Goal: Information Seeking & Learning: Find specific fact

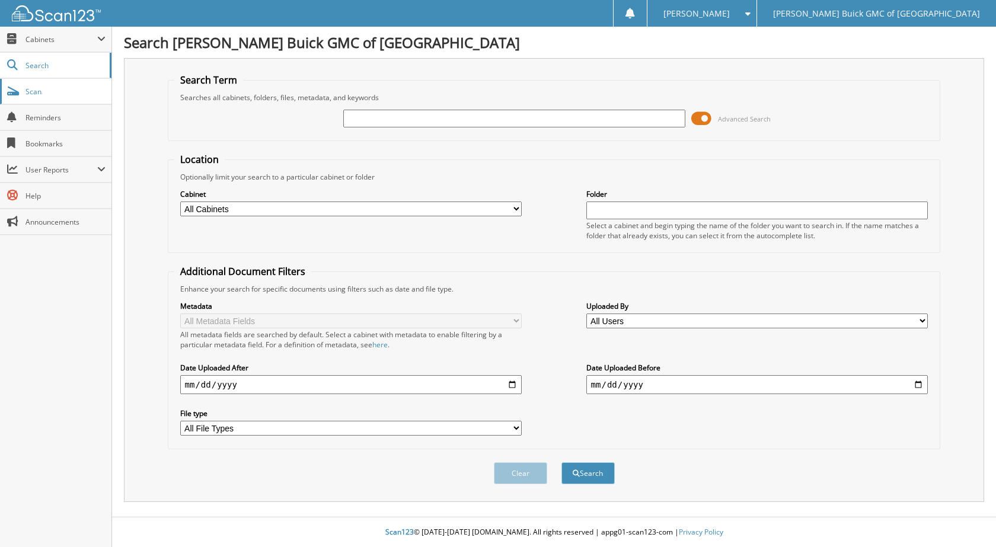
click at [56, 98] on link "Scan" at bounding box center [55, 91] width 111 height 25
click at [421, 122] on input "text" at bounding box center [514, 119] width 342 height 18
type input "2025-09-05 shuttle"
click at [561, 462] on button "Search" at bounding box center [587, 473] width 53 height 22
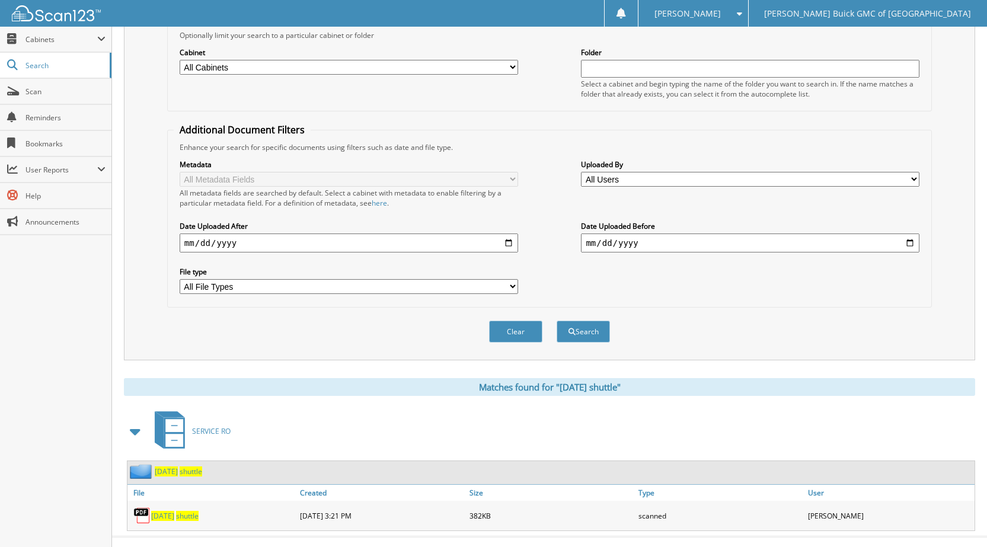
scroll to position [162, 0]
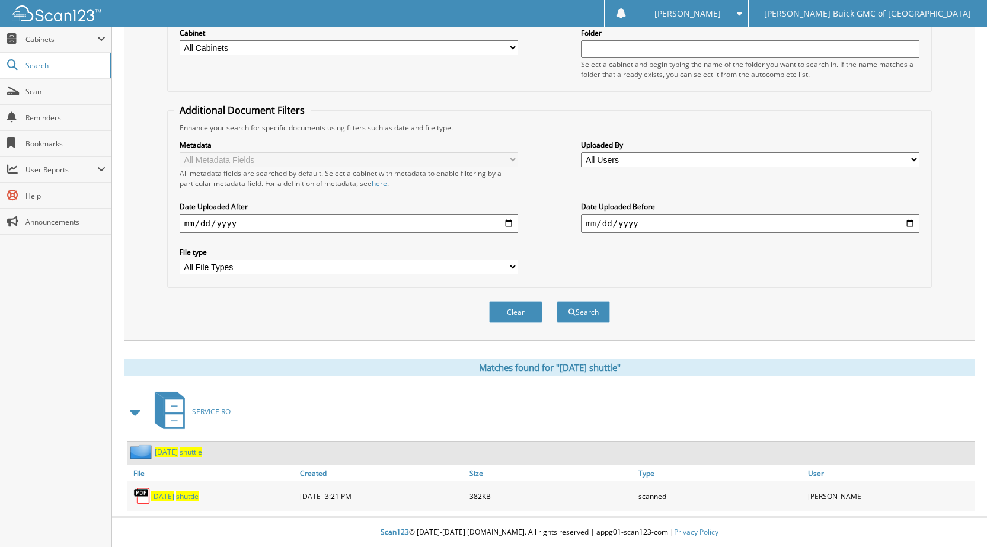
click at [174, 498] on span "2025-09-05" at bounding box center [162, 496] width 23 height 10
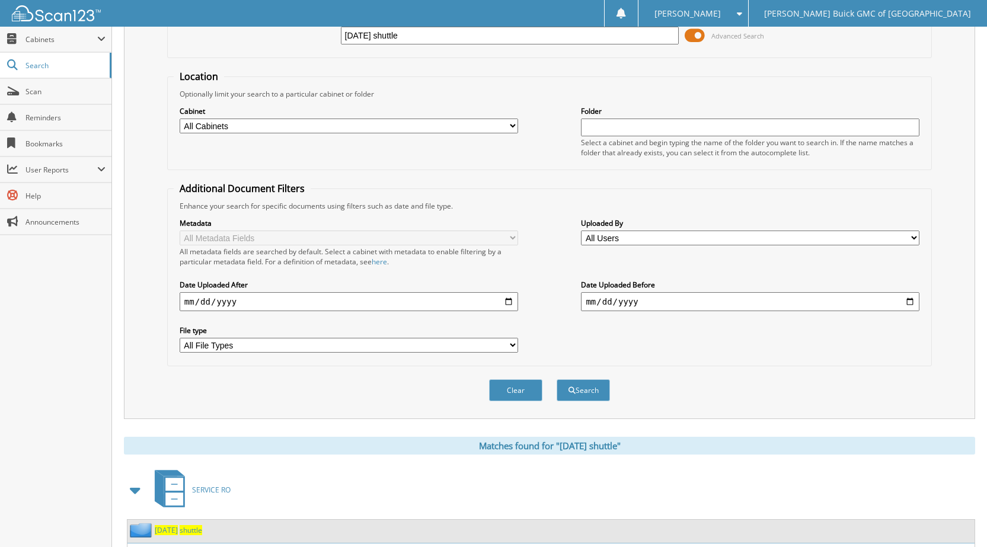
scroll to position [0, 0]
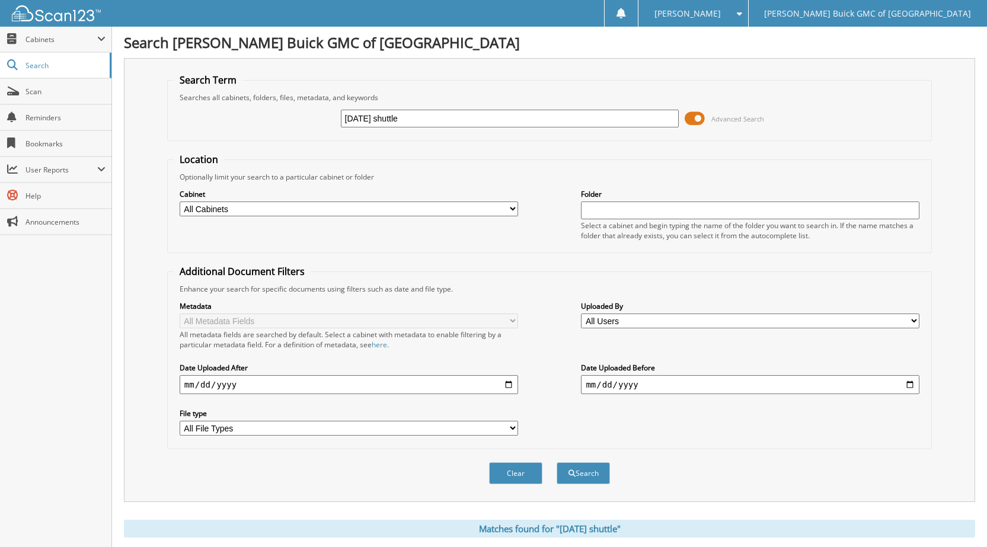
click at [386, 118] on input "2025-09-05 shuttle" at bounding box center [510, 119] width 338 height 18
type input "2025-09-16 shuttle"
click at [557, 462] on button "Search" at bounding box center [583, 473] width 53 height 22
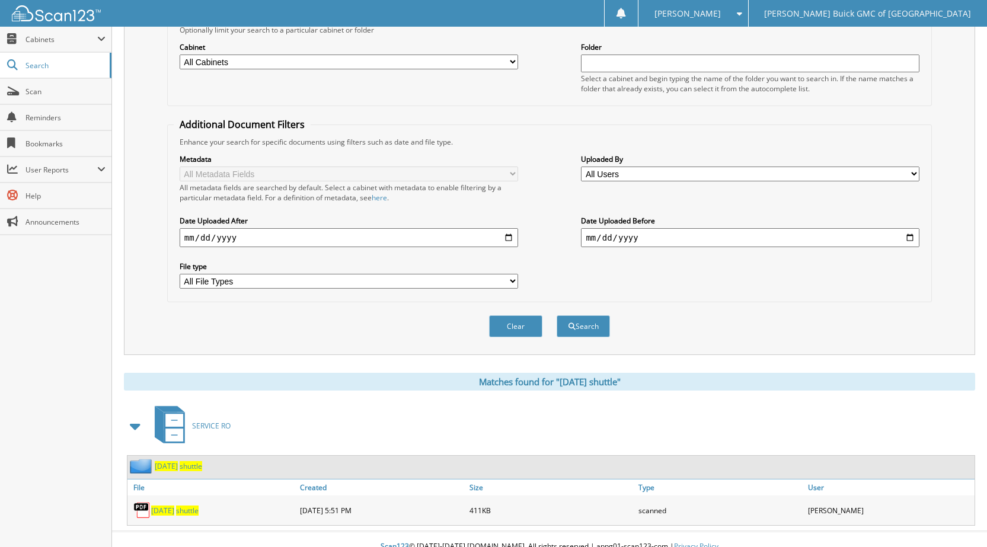
scroll to position [162, 0]
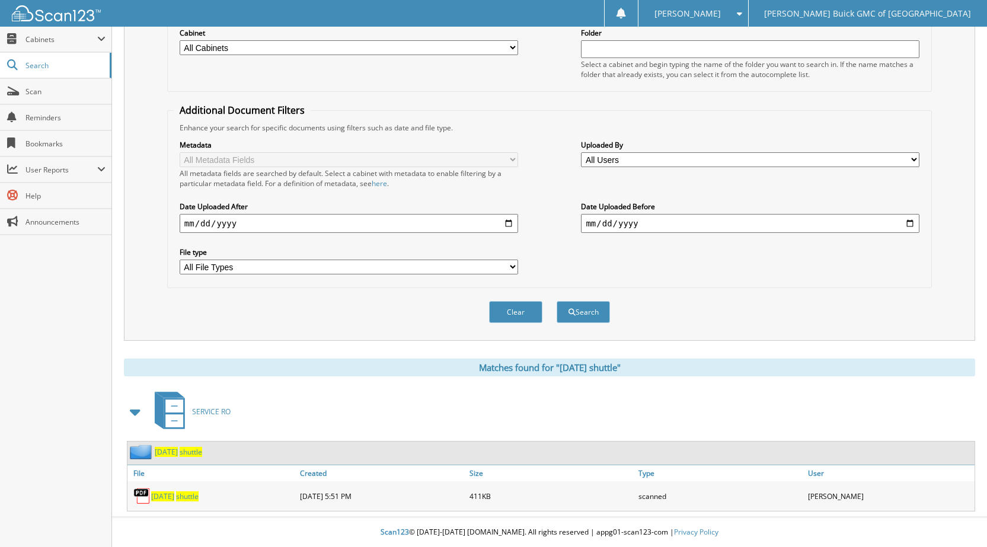
click at [199, 494] on span "shuttle" at bounding box center [187, 496] width 23 height 10
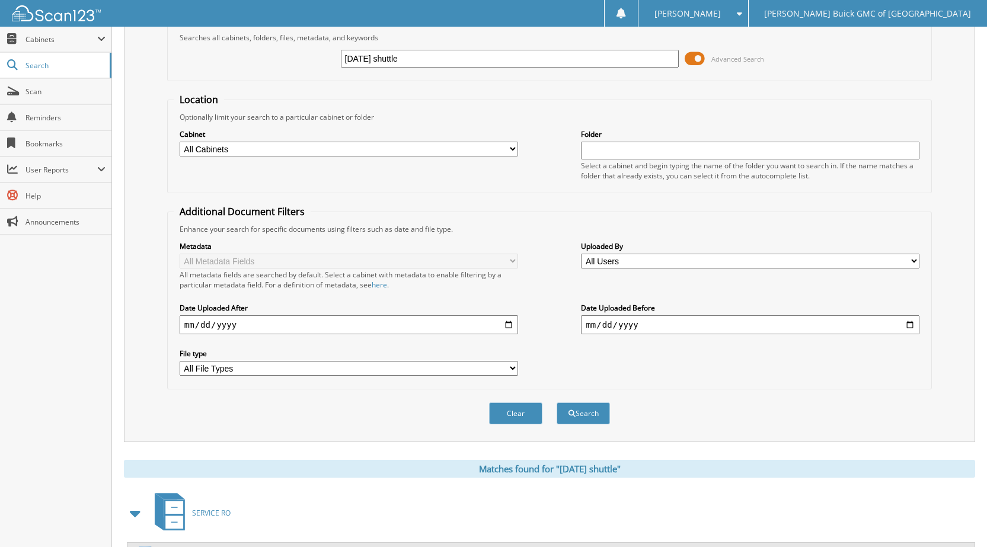
scroll to position [0, 0]
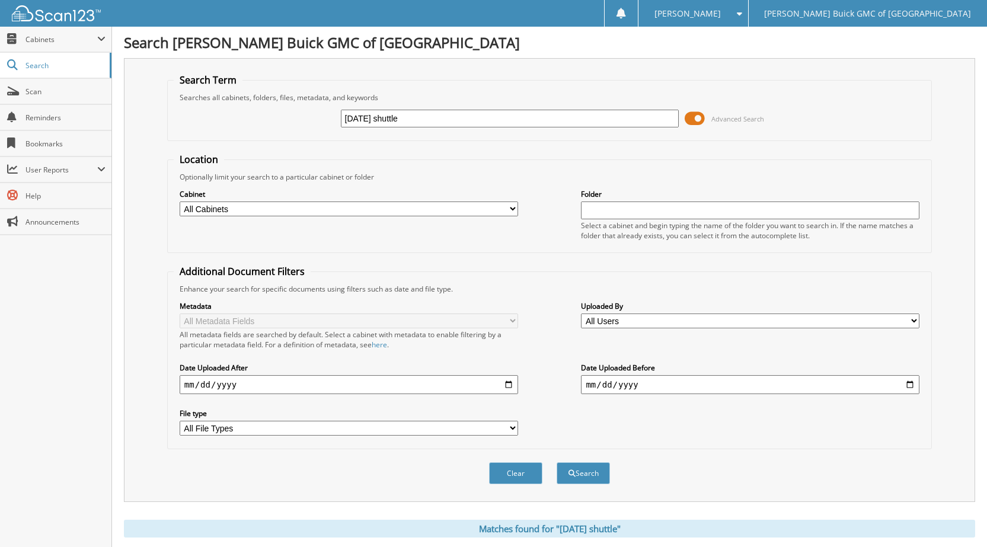
drag, startPoint x: 385, startPoint y: 121, endPoint x: 400, endPoint y: 116, distance: 15.2
click at [385, 120] on input "2025-09-16 shuttle" at bounding box center [510, 119] width 338 height 18
type input "2025-09-18 shuttle"
click at [557, 462] on button "Search" at bounding box center [583, 473] width 53 height 22
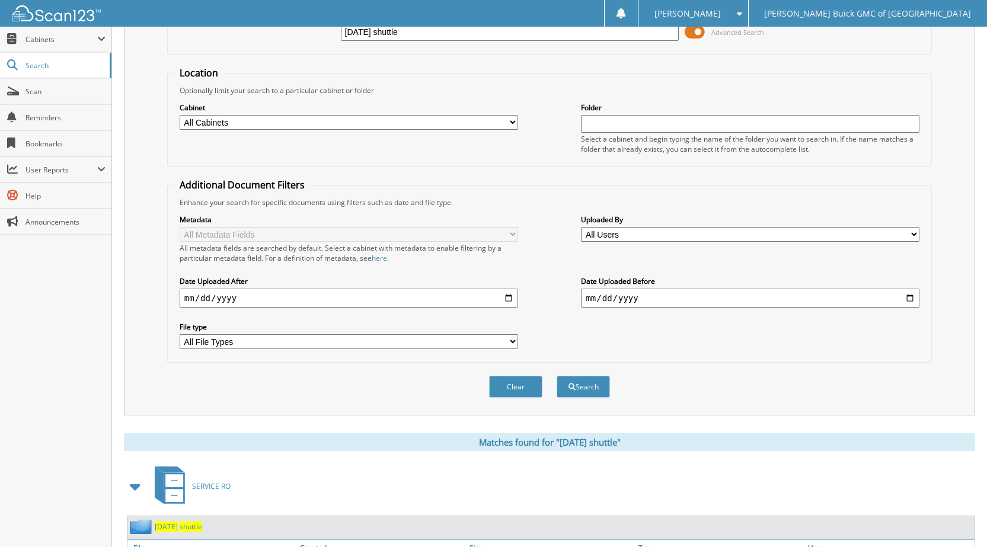
scroll to position [162, 0]
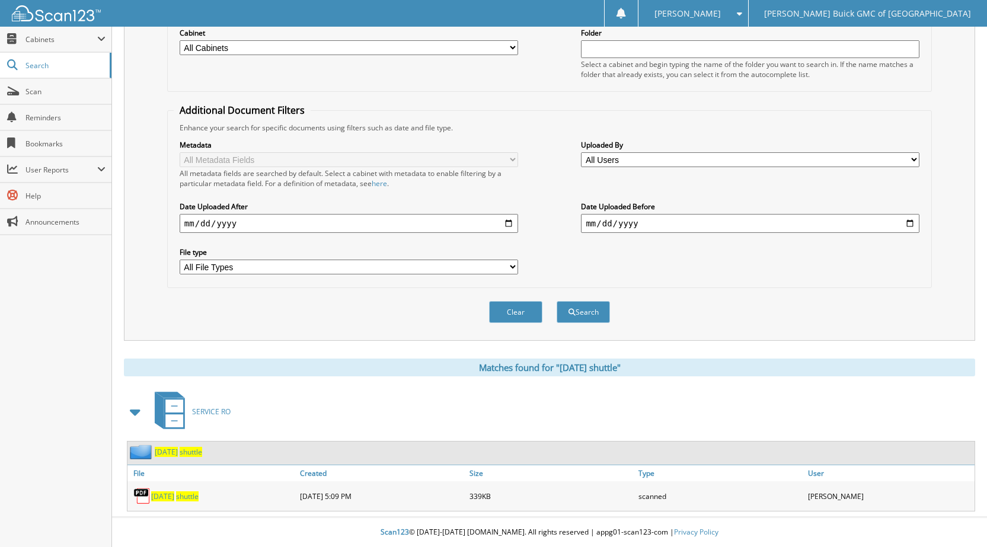
click at [199, 497] on span "shuttle" at bounding box center [187, 496] width 23 height 10
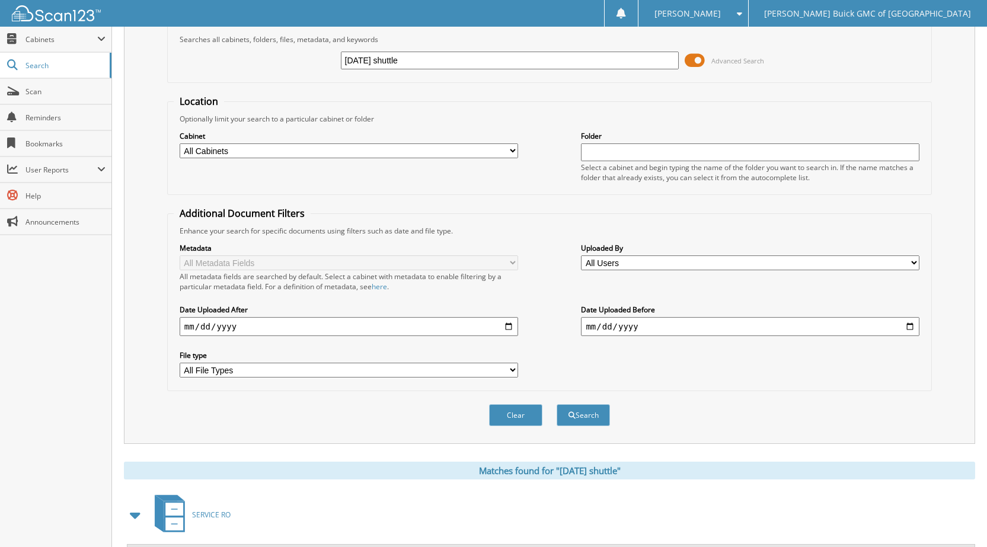
scroll to position [0, 0]
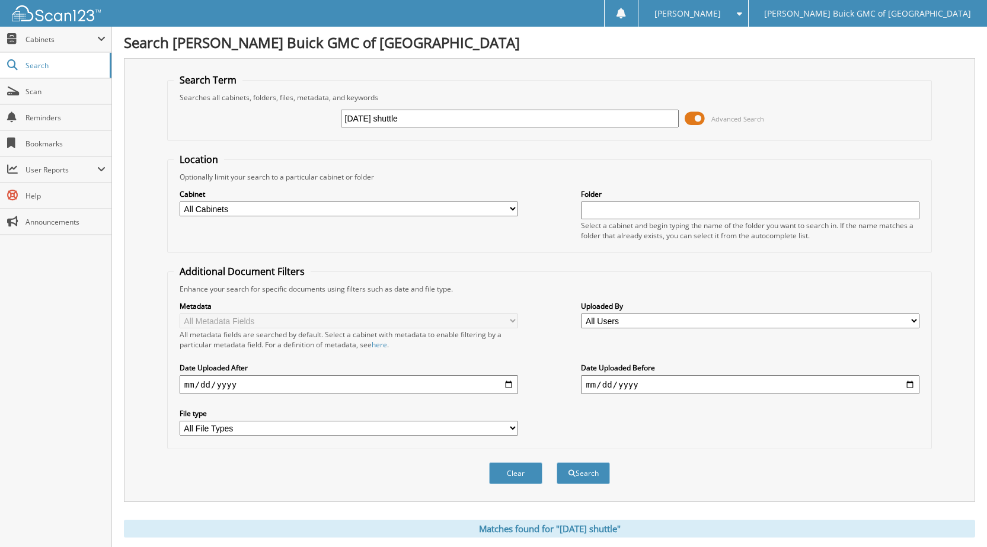
click at [386, 118] on input "2025-09-18 shuttle" at bounding box center [510, 119] width 338 height 18
type input "[DATE] shuttle"
click at [557, 462] on button "Search" at bounding box center [583, 473] width 53 height 22
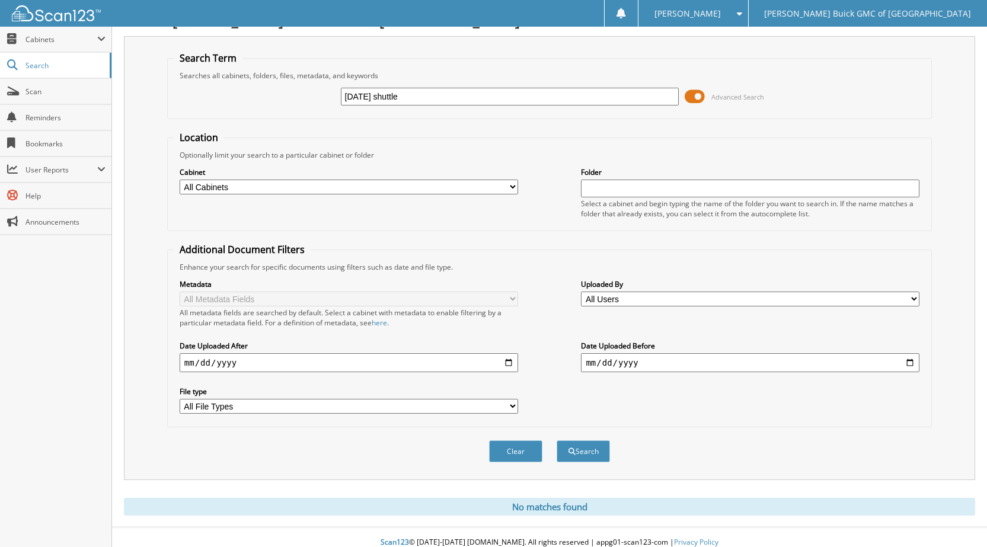
scroll to position [33, 0]
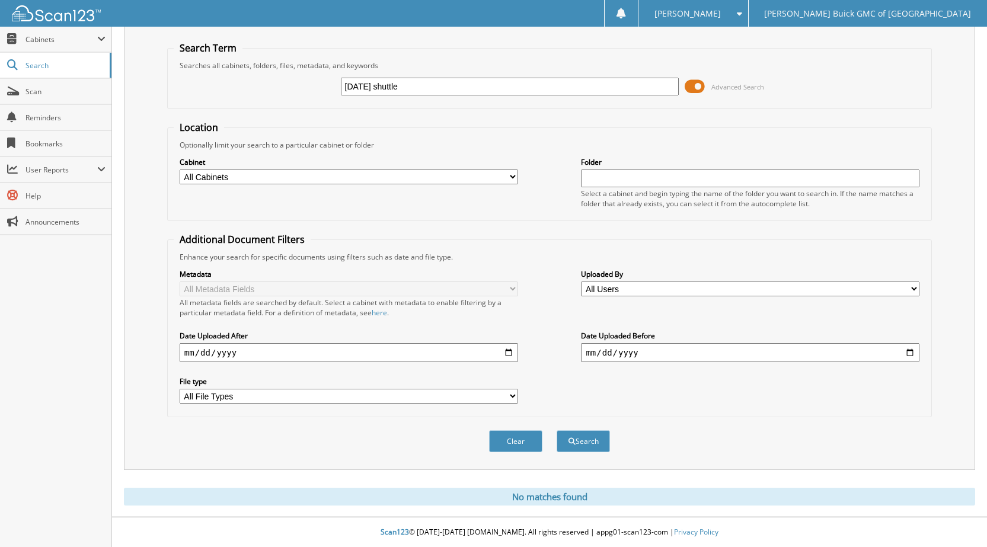
click at [787, 78] on div "2025-09-20 shuttle Advanced Search" at bounding box center [550, 87] width 752 height 32
click at [385, 85] on input "2025-09-20 shuttle" at bounding box center [510, 87] width 338 height 18
type input "2025-09-22 shuttle"
click at [557, 430] on button "Search" at bounding box center [583, 441] width 53 height 22
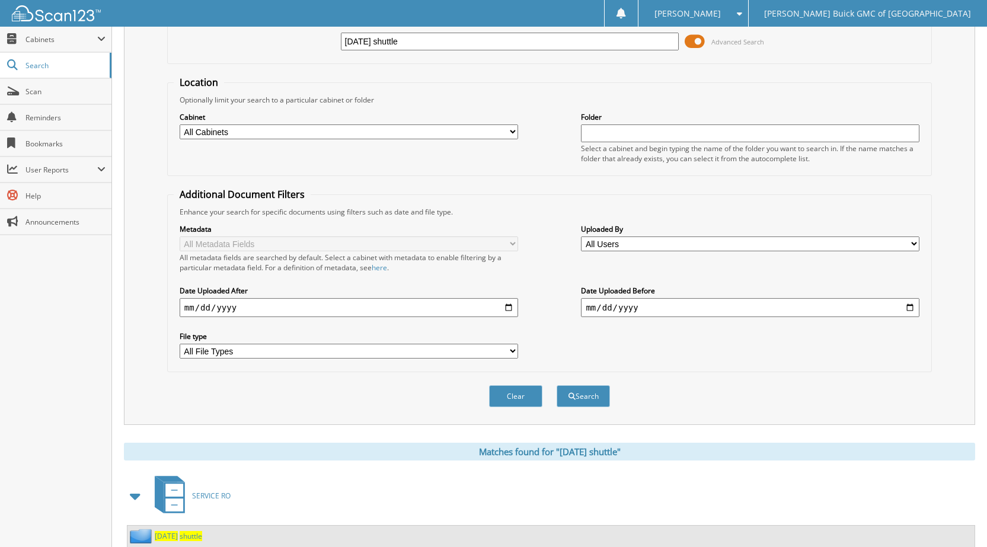
scroll to position [162, 0]
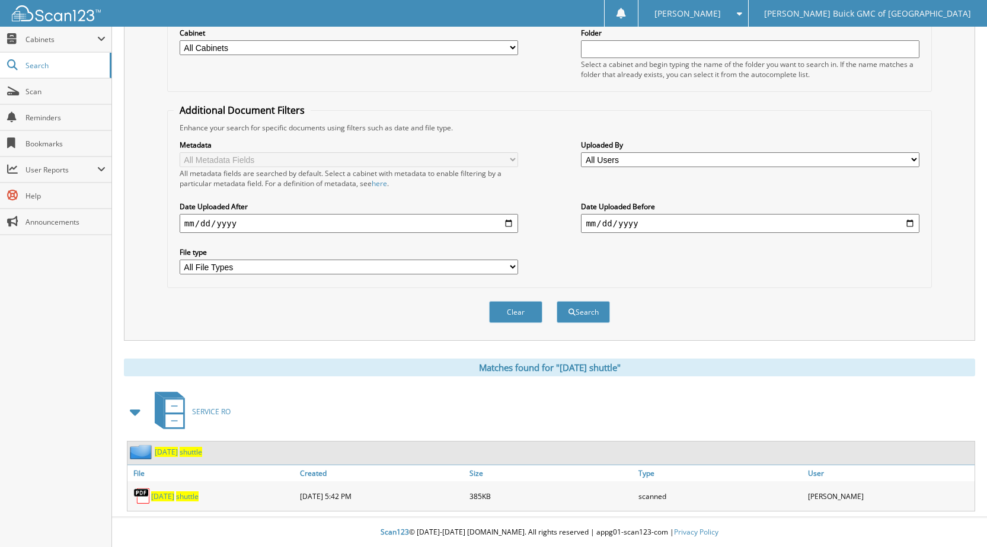
click at [199, 496] on span "shuttle" at bounding box center [187, 496] width 23 height 10
click at [199, 497] on span "shuttle" at bounding box center [187, 496] width 23 height 10
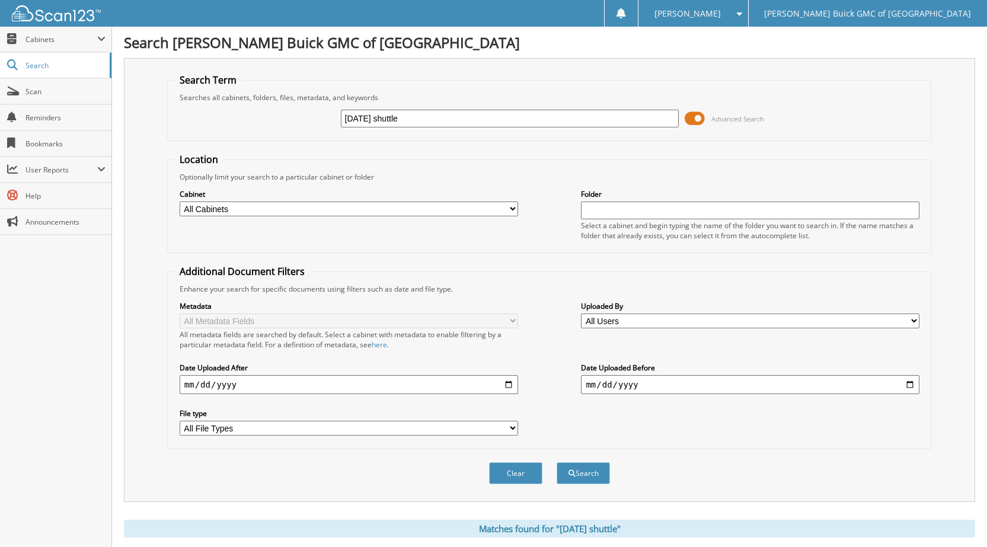
click at [386, 121] on input "2025-09-22 shuttle" at bounding box center [510, 119] width 338 height 18
type input "[DATE] shuttle"
click at [557, 462] on button "Search" at bounding box center [583, 473] width 53 height 22
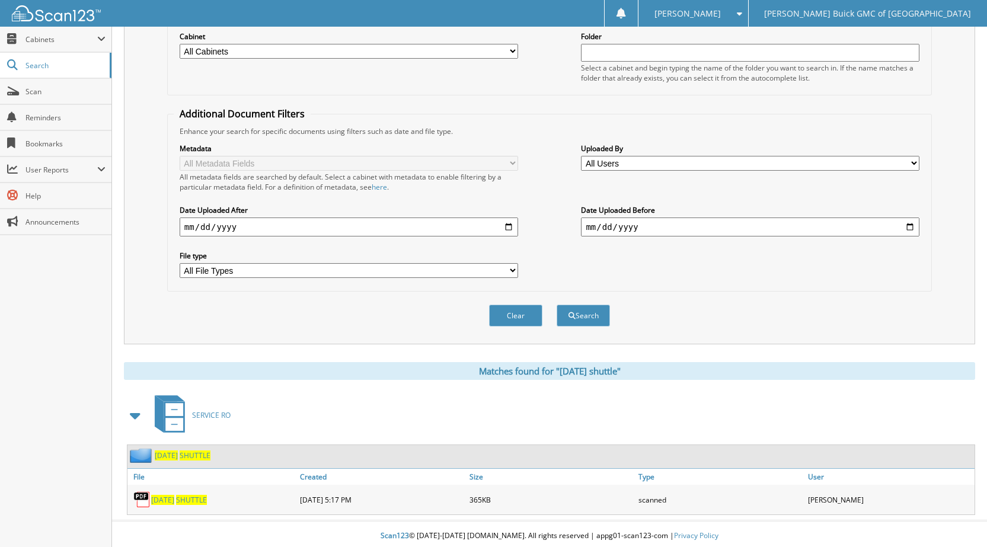
scroll to position [162, 0]
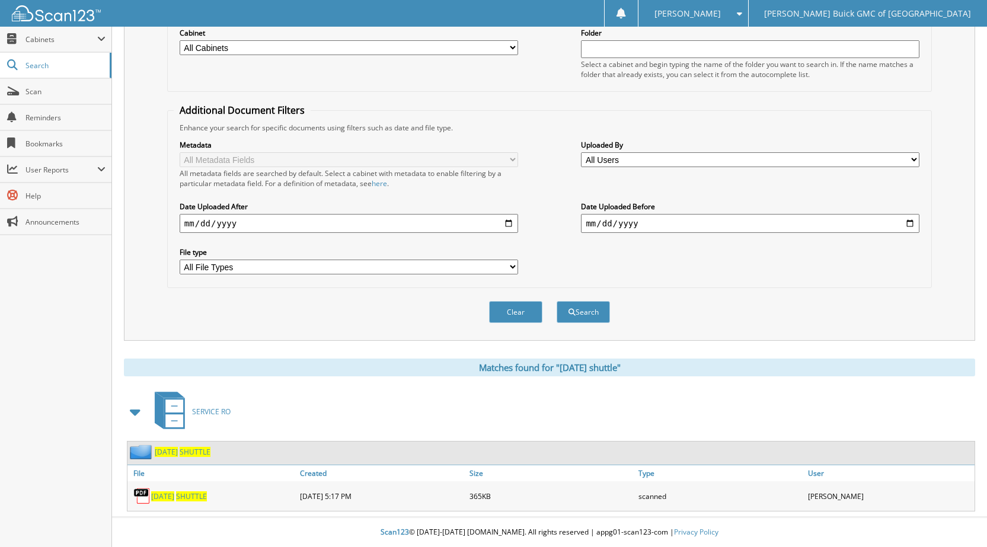
click at [174, 496] on span "[DATE]" at bounding box center [162, 496] width 23 height 10
